Goal: Check status: Check status

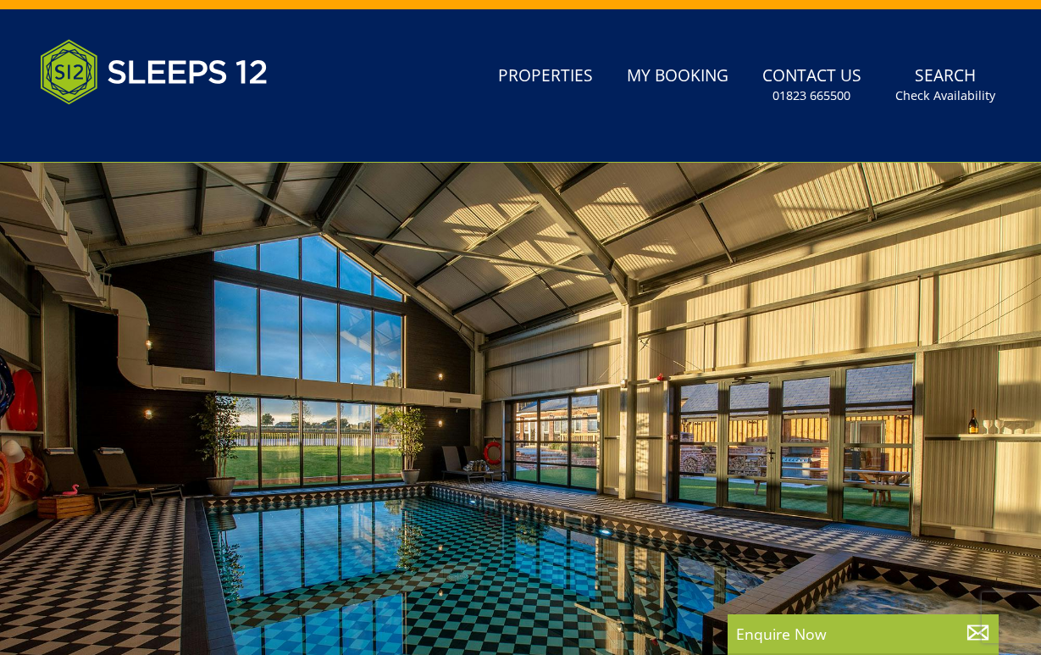
scroll to position [32, 0]
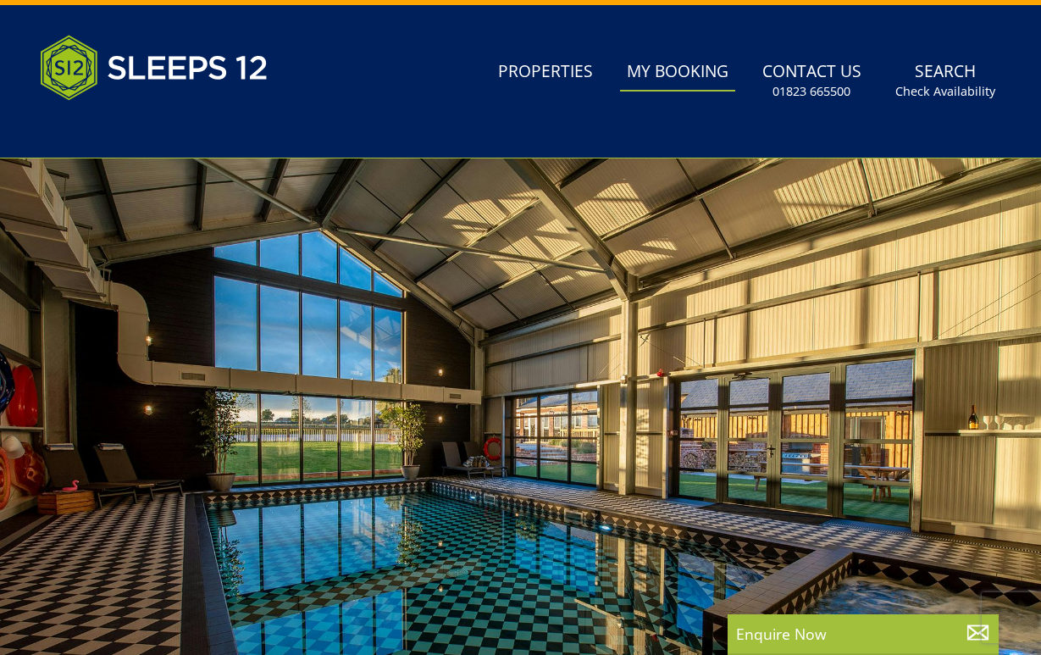
click at [672, 76] on link "My Booking" at bounding box center [677, 72] width 115 height 38
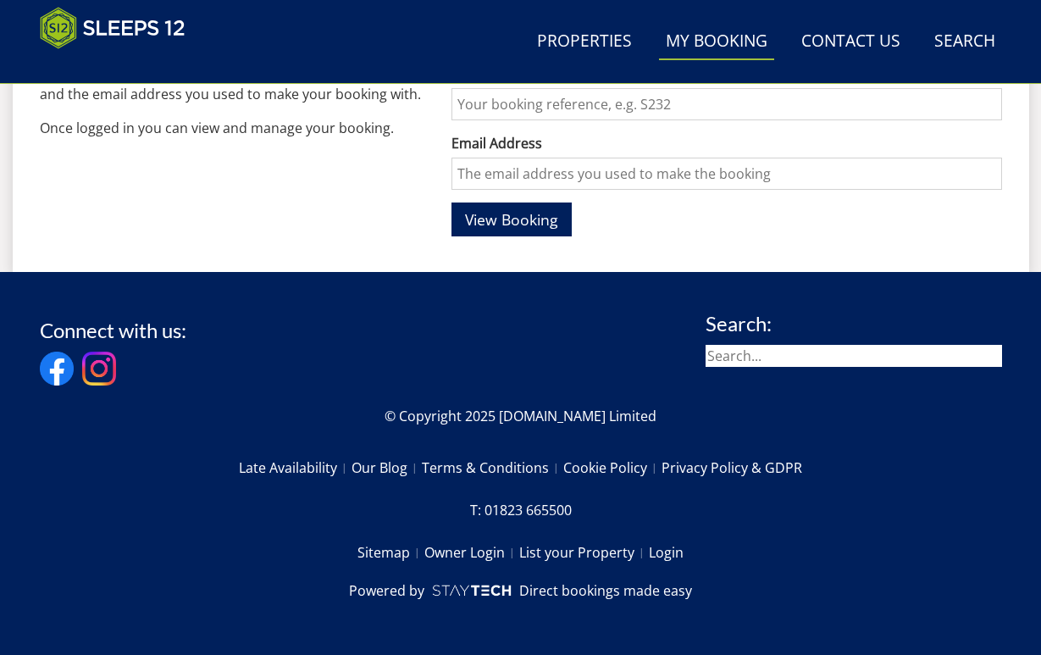
scroll to position [697, 0]
click at [506, 116] on input "Booking Reference" at bounding box center [726, 104] width 550 height 32
paste input "S46333 -"
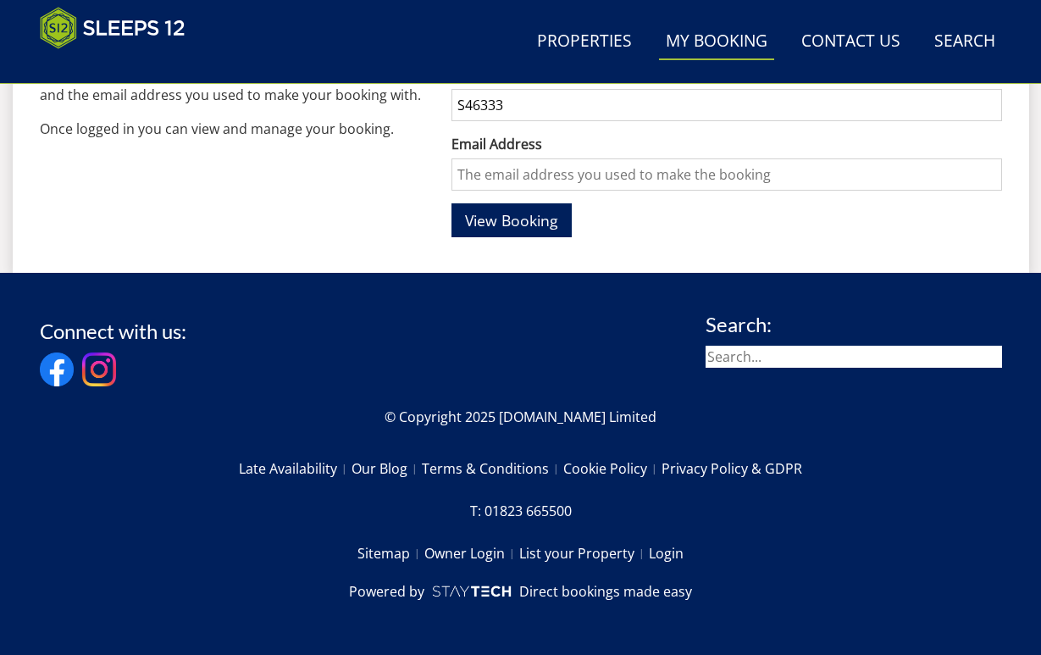
type input "S46333"
click at [472, 168] on input "Email Address" at bounding box center [726, 174] width 550 height 32
type input "[PERSON_NAME][EMAIL_ADDRESS][DOMAIN_NAME]"
click at [499, 220] on span "View Booking" at bounding box center [511, 220] width 93 height 20
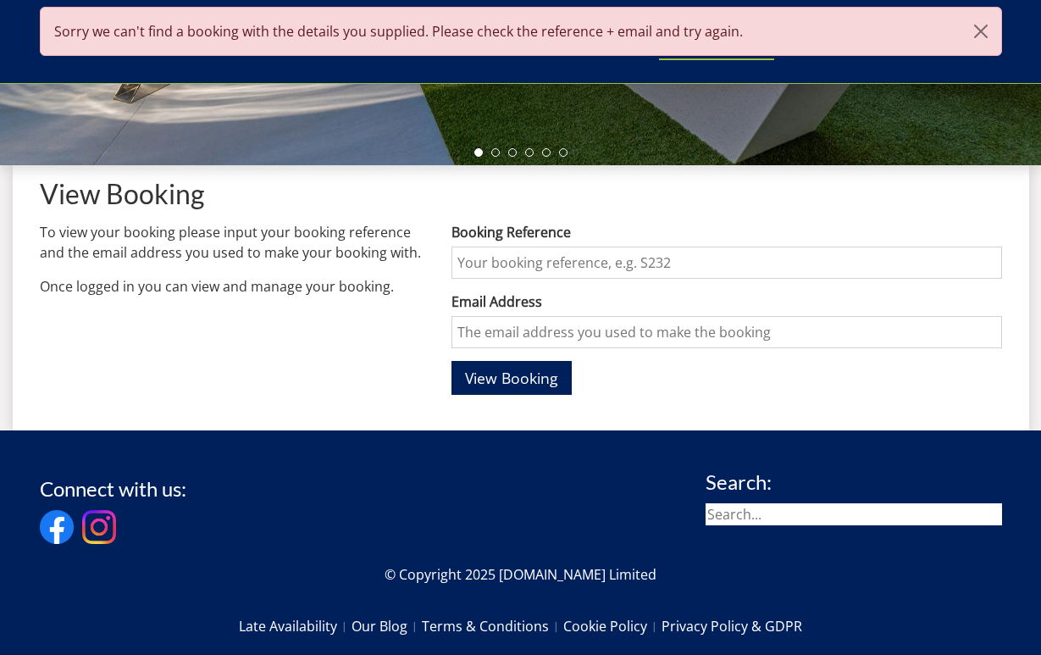
scroll to position [492, 0]
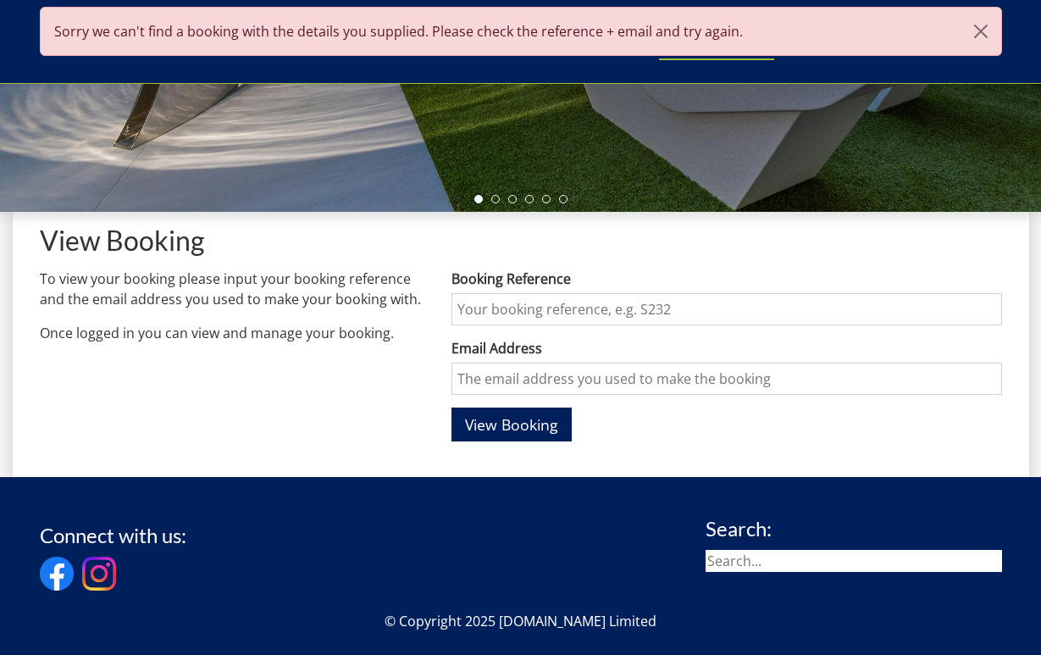
click at [502, 310] on input "Booking Reference" at bounding box center [726, 309] width 550 height 32
paste input "S46333 -"
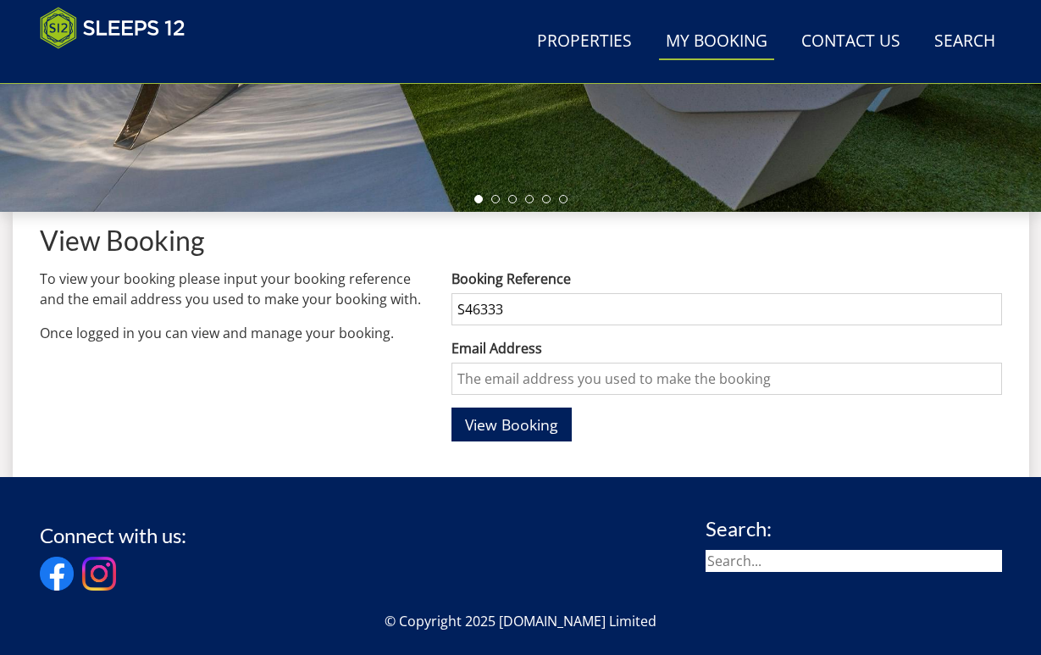
type input "S46333"
click at [510, 377] on input "Email Address" at bounding box center [726, 378] width 550 height 32
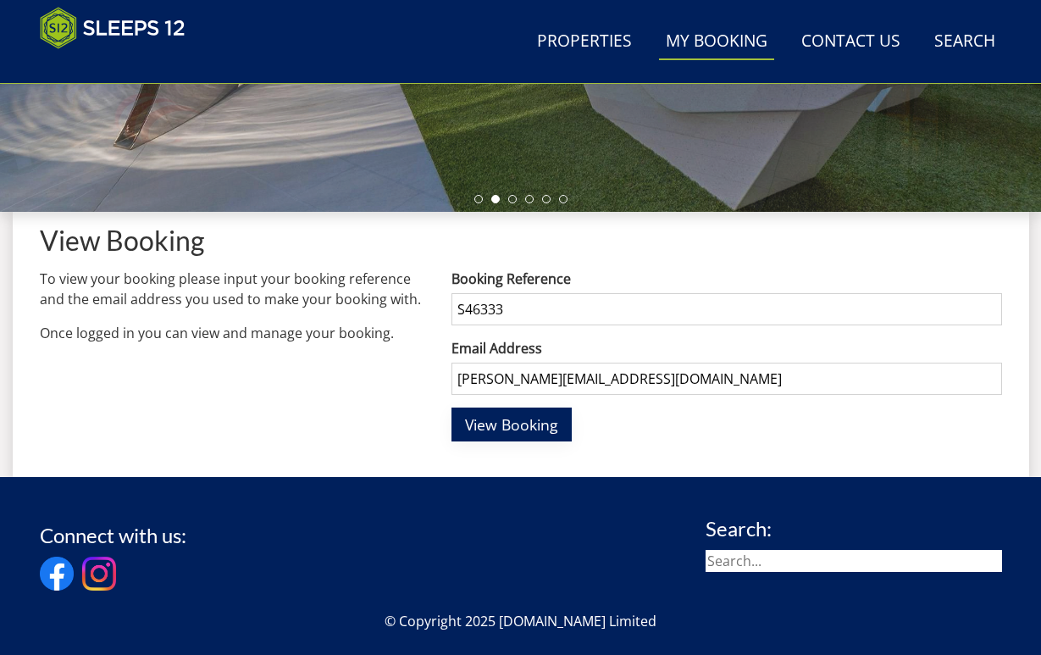
type input "[PERSON_NAME][EMAIL_ADDRESS][DOMAIN_NAME]"
click at [508, 426] on span "View Booking" at bounding box center [511, 424] width 93 height 20
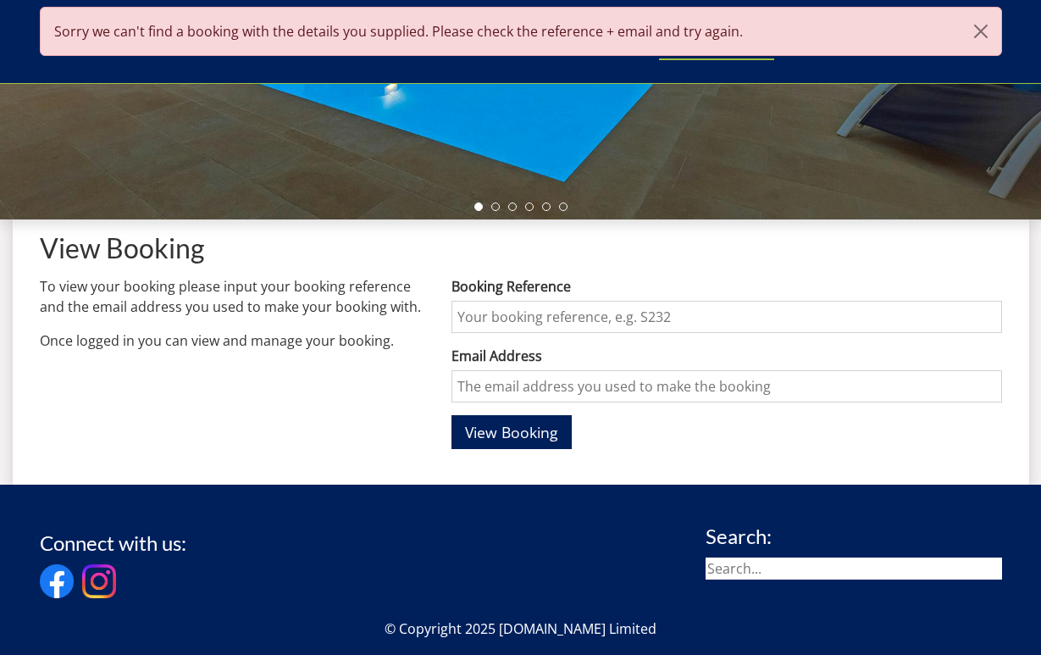
scroll to position [488, 0]
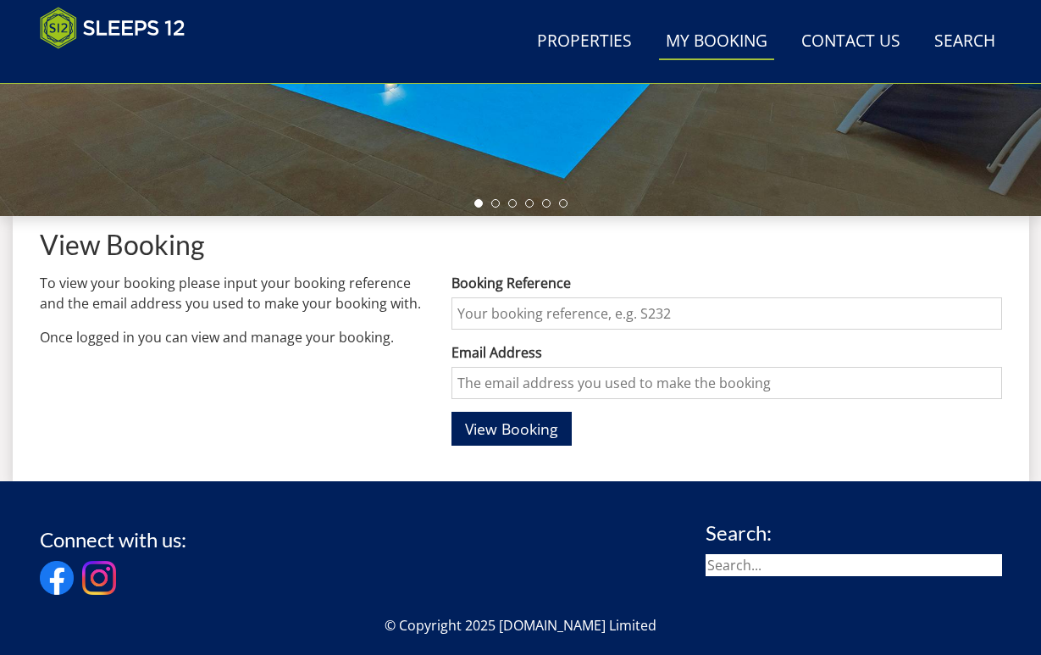
click at [515, 312] on input "Booking Reference" at bounding box center [726, 313] width 550 height 32
paste input "S46333 -"
type input "S46333"
click at [469, 379] on input "Email Address" at bounding box center [726, 383] width 550 height 32
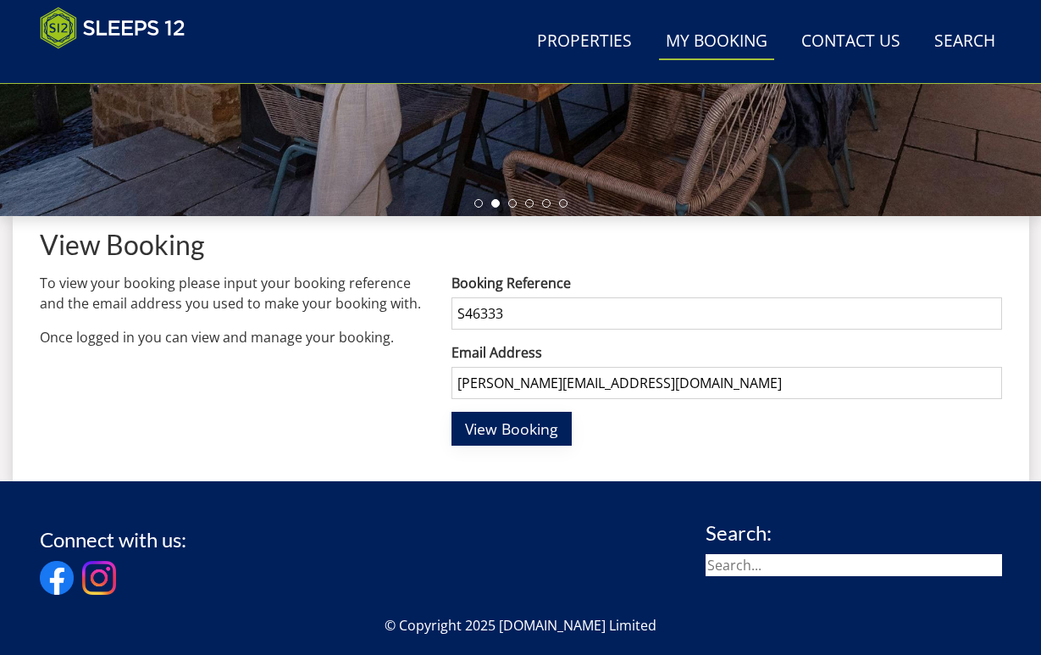
type input "[PERSON_NAME][EMAIL_ADDRESS][DOMAIN_NAME]"
click at [515, 436] on span "View Booking" at bounding box center [511, 428] width 93 height 20
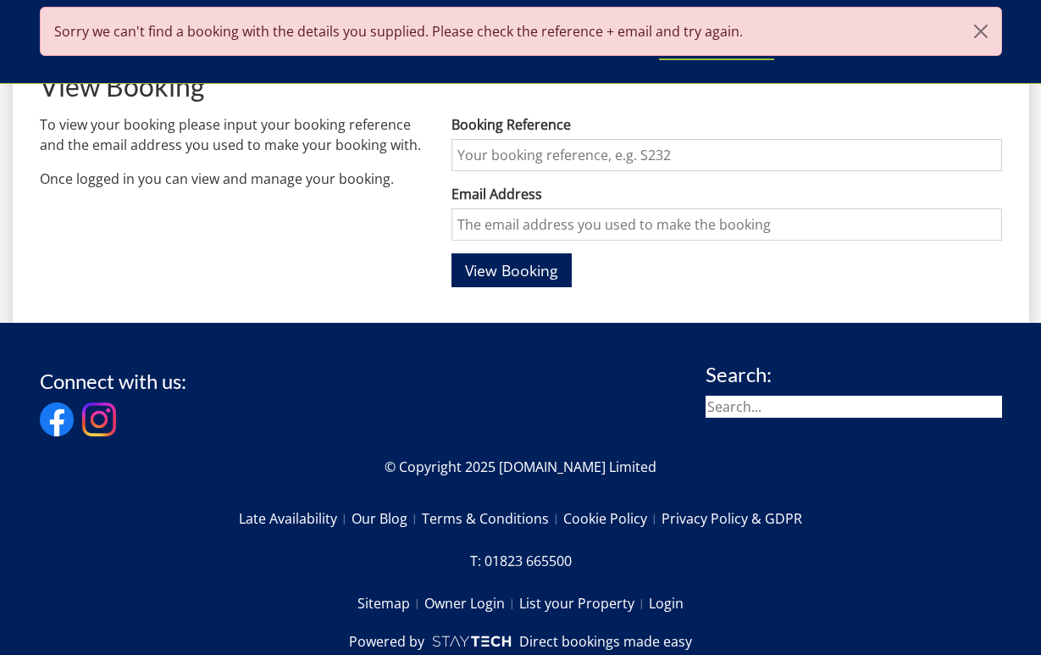
scroll to position [689, 0]
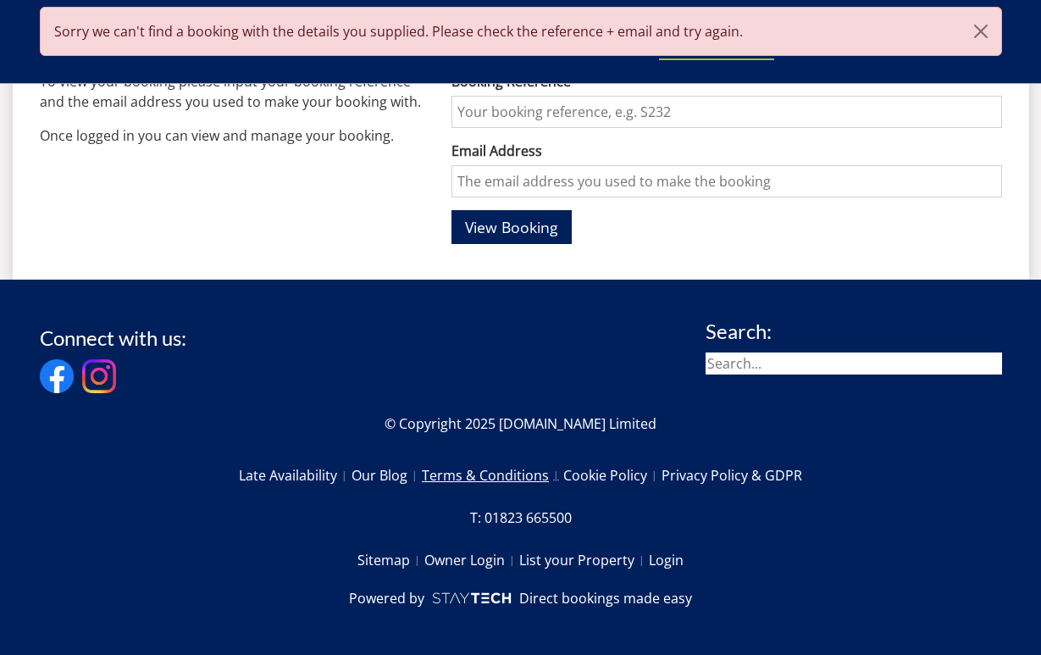
click at [479, 474] on link "Terms & Conditions" at bounding box center [492, 475] width 141 height 29
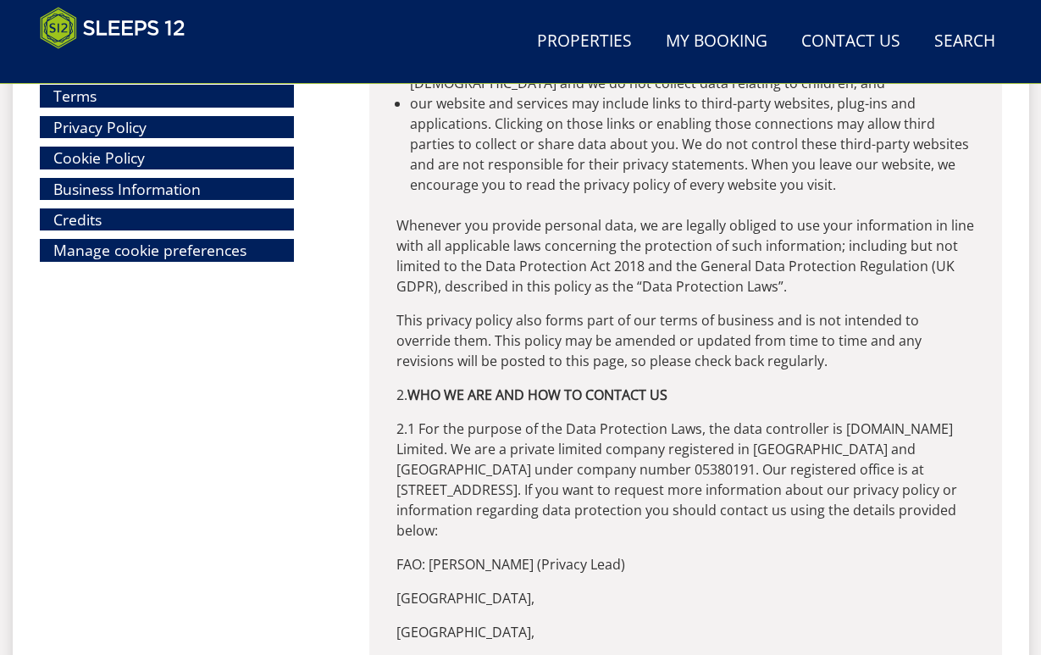
scroll to position [9903, 0]
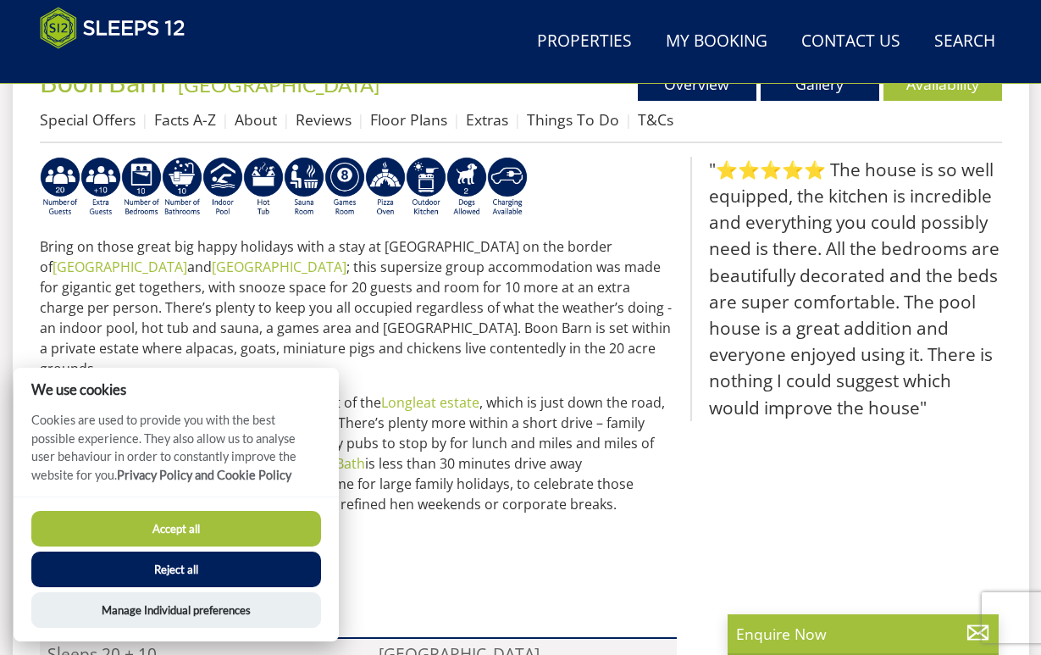
scroll to position [651, 0]
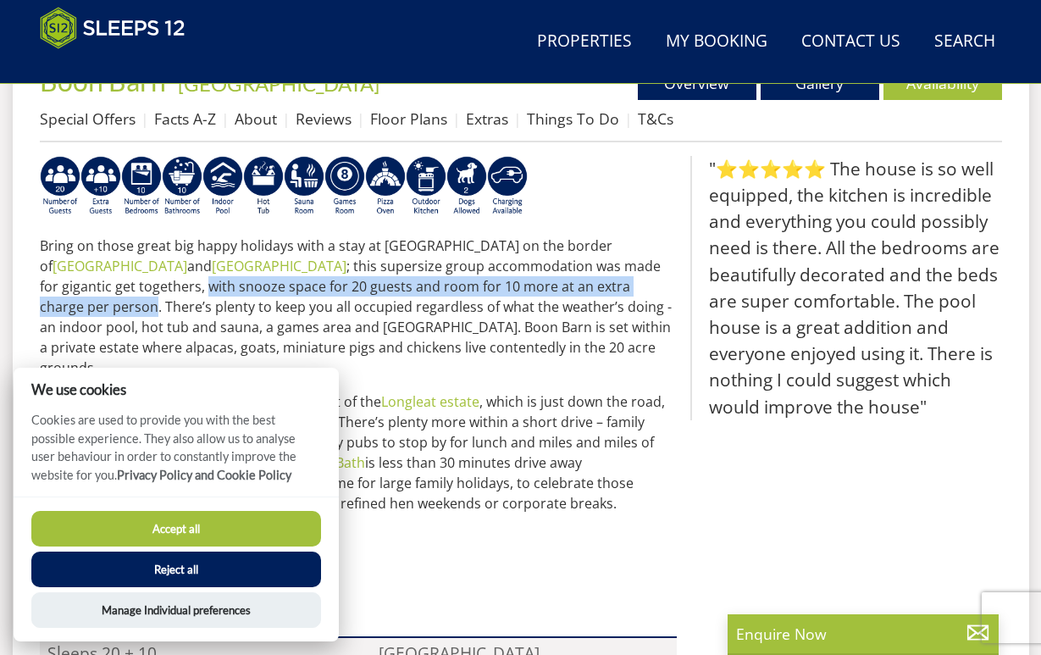
drag, startPoint x: 575, startPoint y: 266, endPoint x: 496, endPoint y: 286, distance: 81.3
click at [496, 286] on p "Bring on those great big happy holidays with a stay at Boon Barn on the border …" at bounding box center [358, 306] width 637 height 142
copy p "with snooze space for 20 guests and room for 10 more at an extra charge per per…"
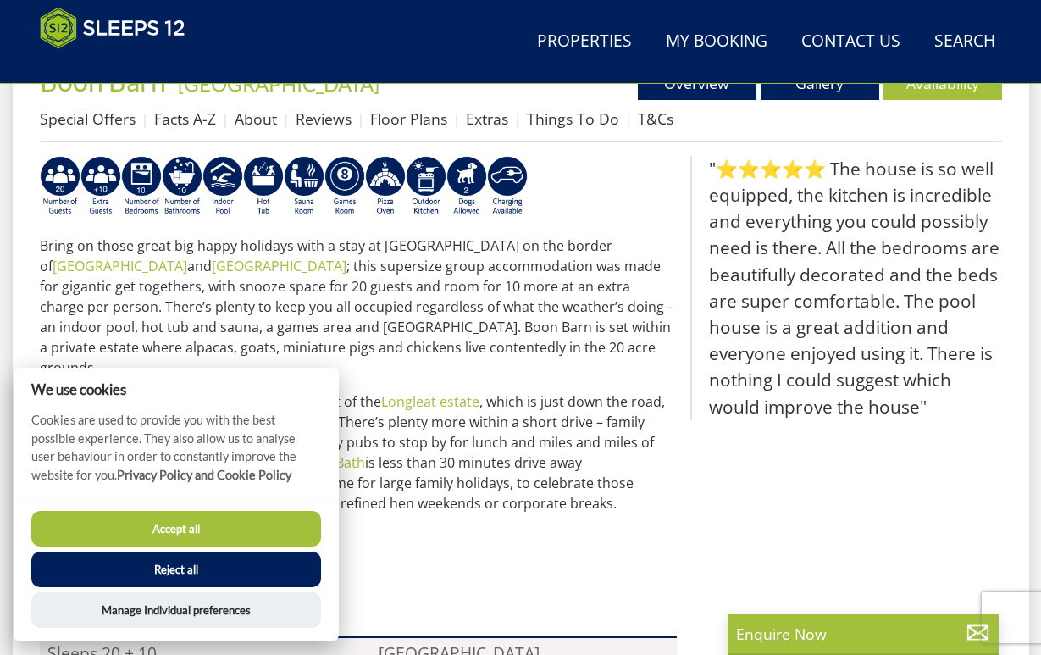
click at [171, 523] on button "Accept all" at bounding box center [176, 529] width 290 height 36
checkbox input "true"
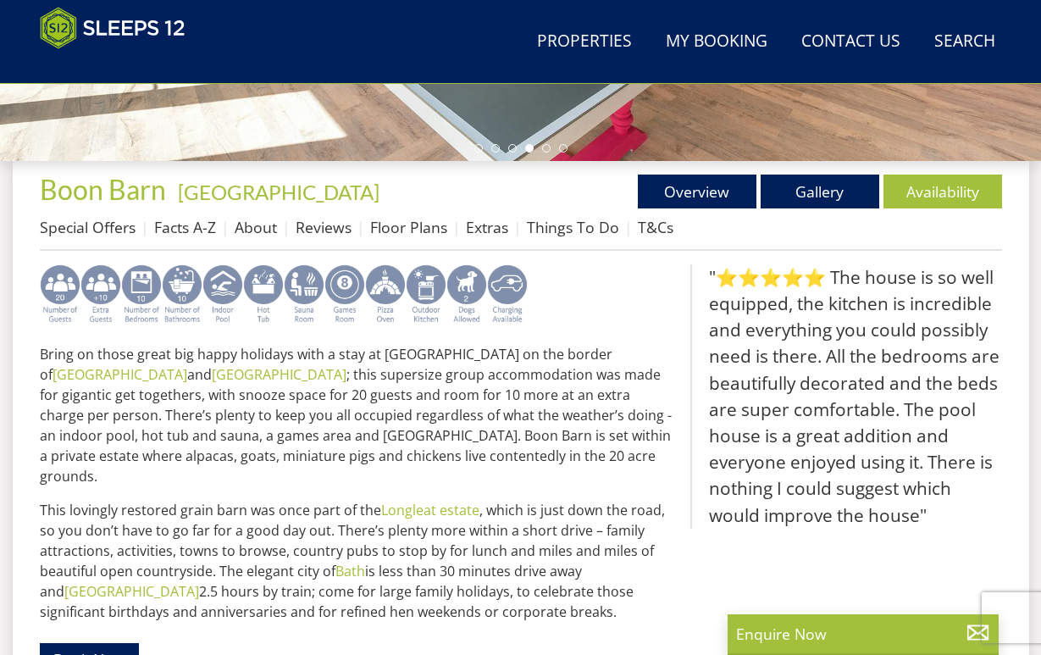
scroll to position [546, 0]
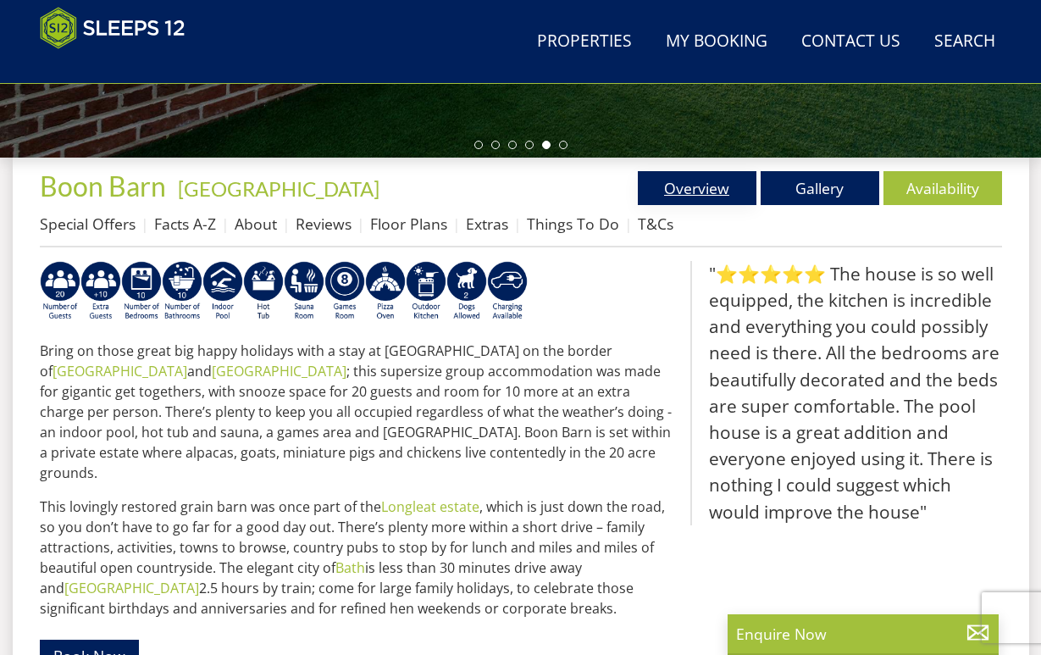
click at [701, 190] on link "Overview" at bounding box center [697, 188] width 119 height 34
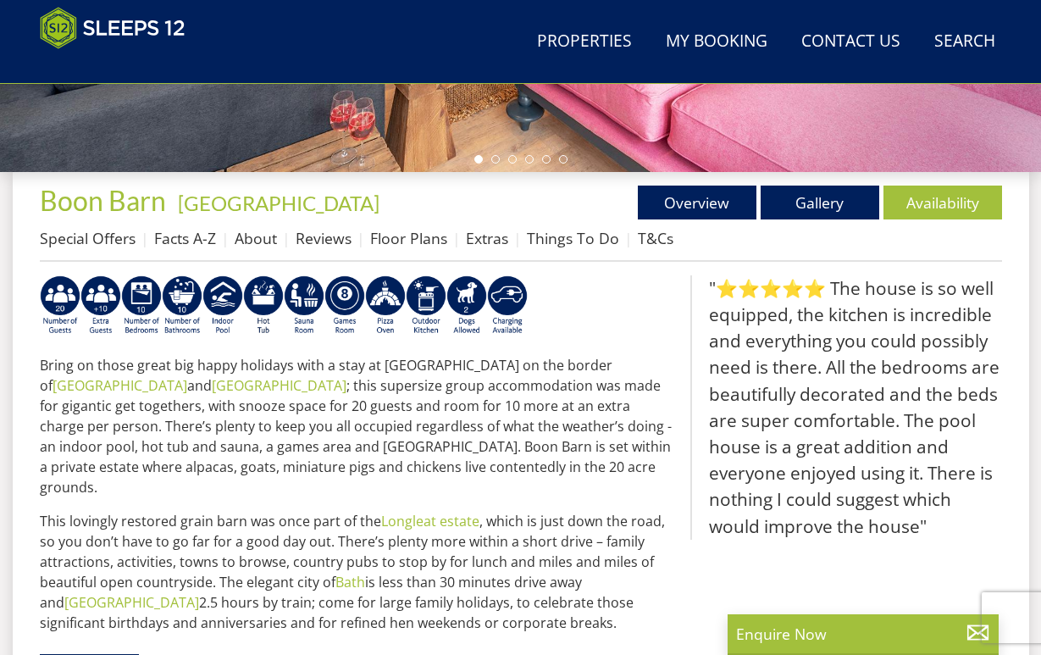
scroll to position [577, 0]
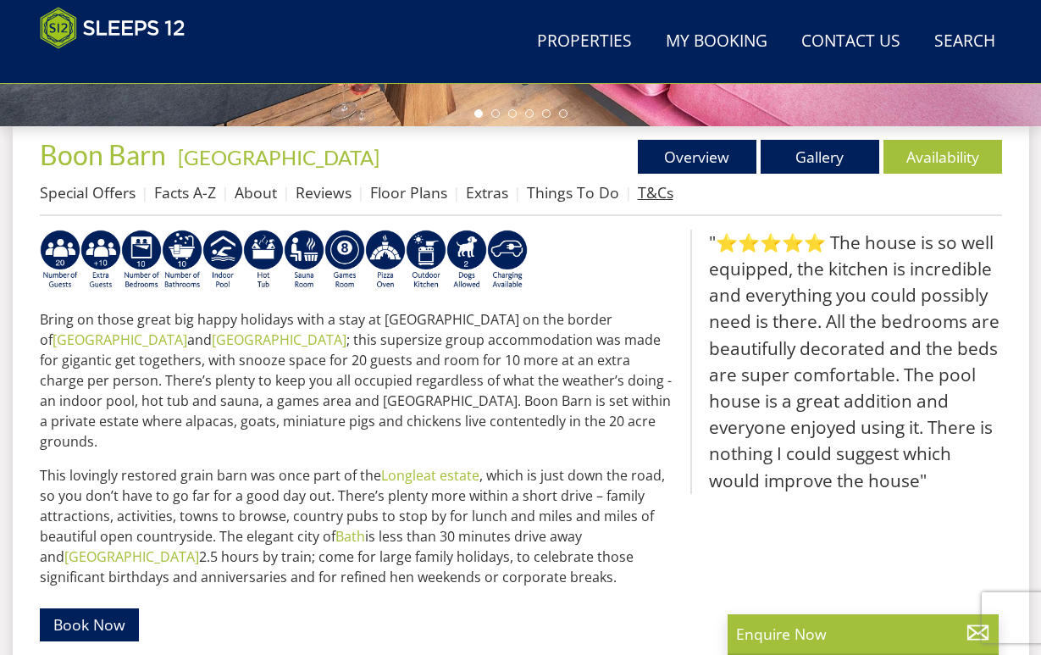
click at [660, 193] on link "T&Cs" at bounding box center [656, 192] width 36 height 20
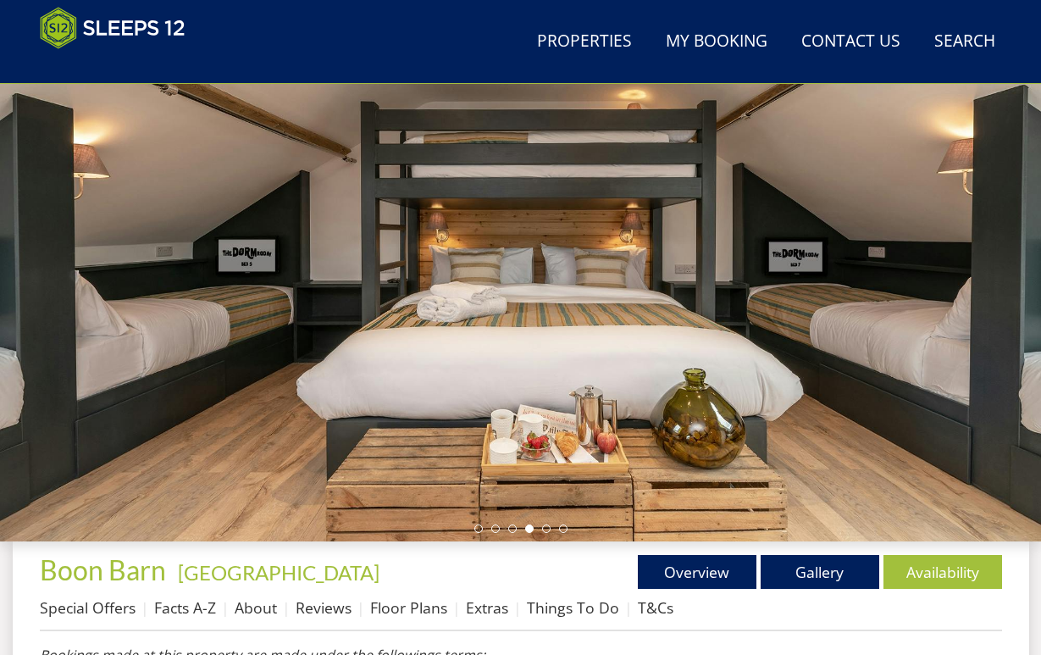
scroll to position [164, 0]
